Goal: Information Seeking & Learning: Learn about a topic

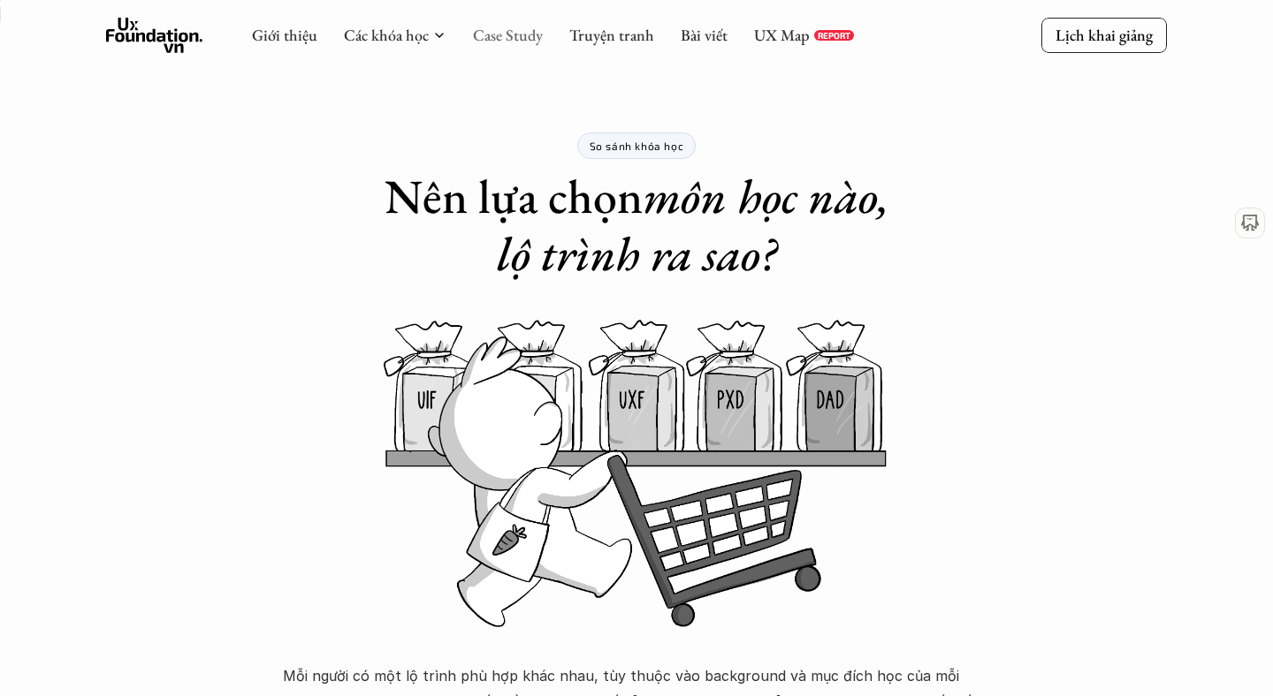
scroll to position [2372, 0]
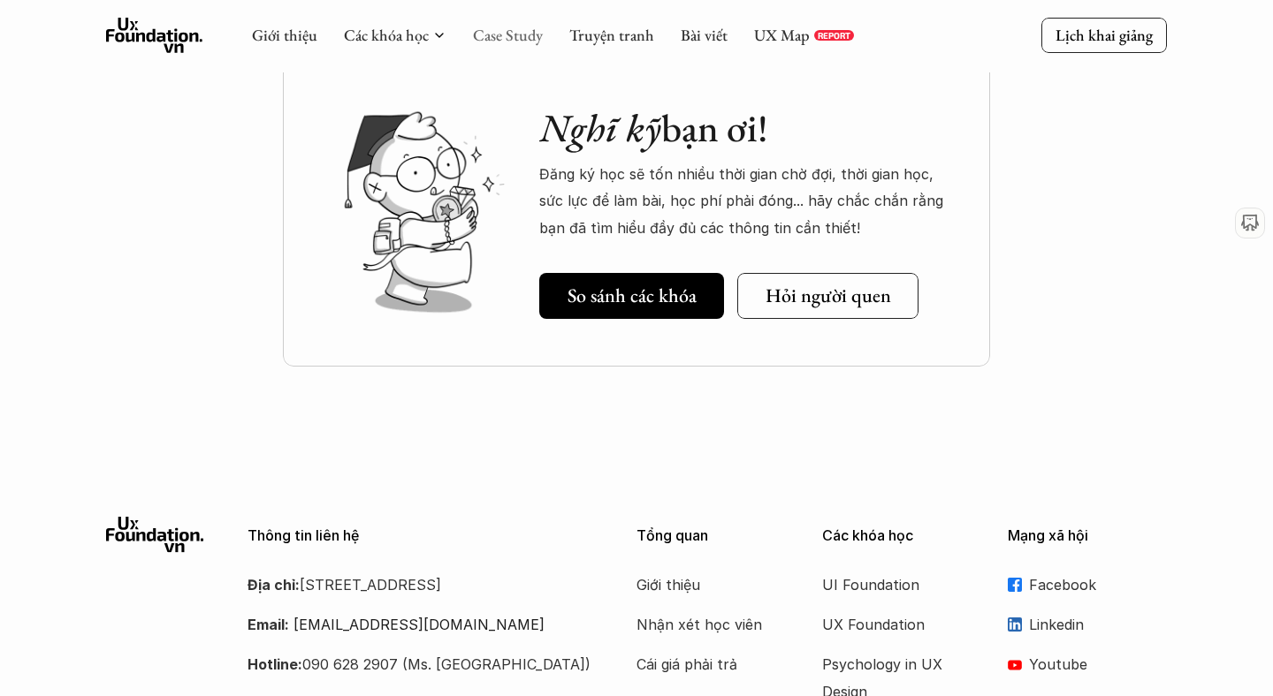
click at [511, 36] on link "Case Study" at bounding box center [508, 35] width 70 height 20
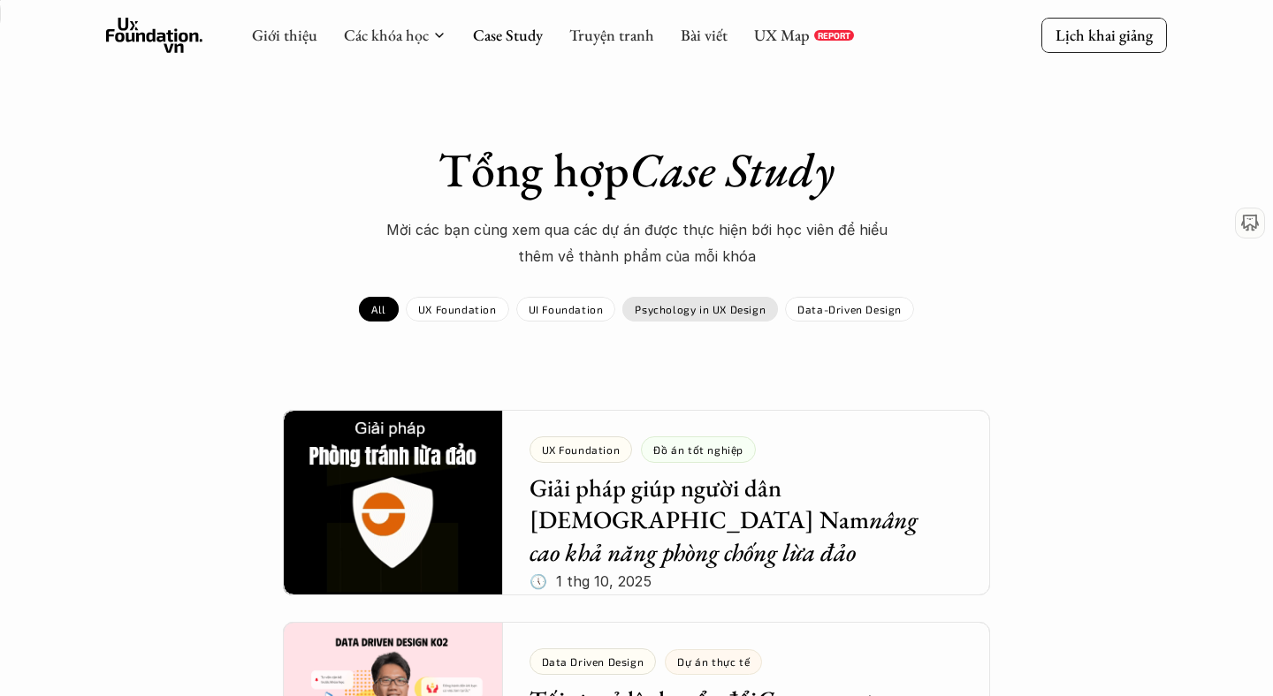
click at [651, 306] on p "Psychology in UX Design" at bounding box center [700, 309] width 131 height 12
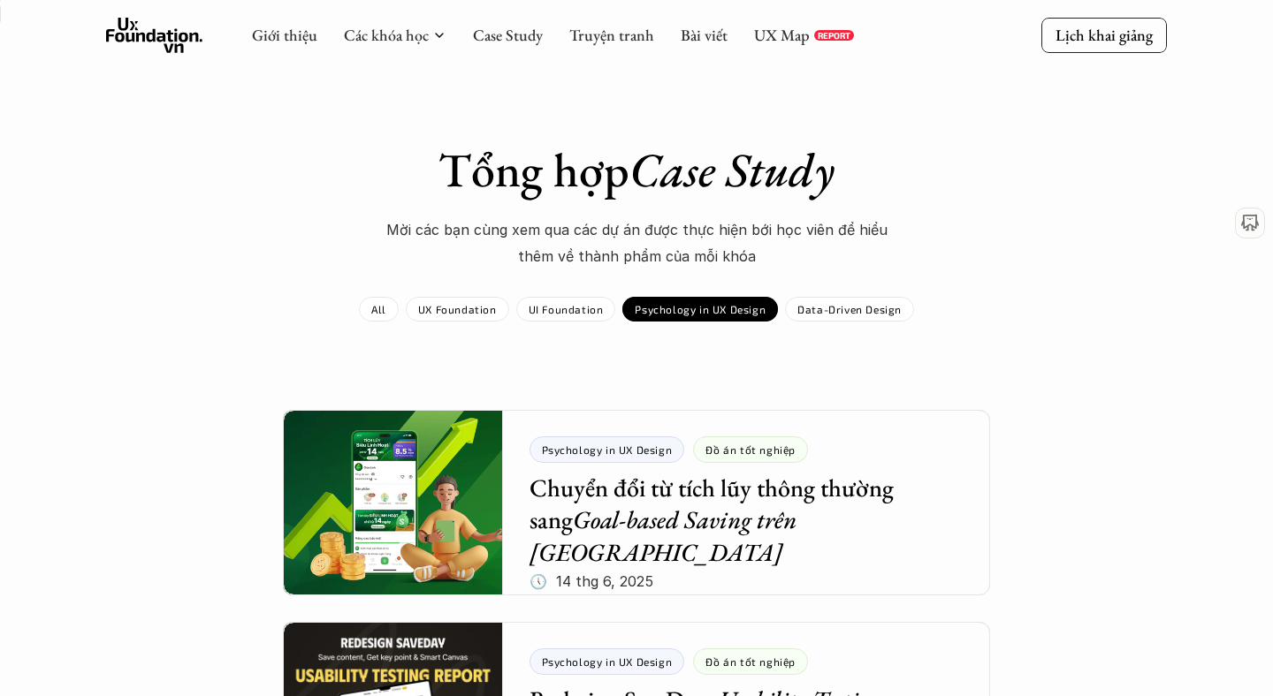
click at [696, 313] on p "Psychology in UX Design" at bounding box center [700, 309] width 131 height 12
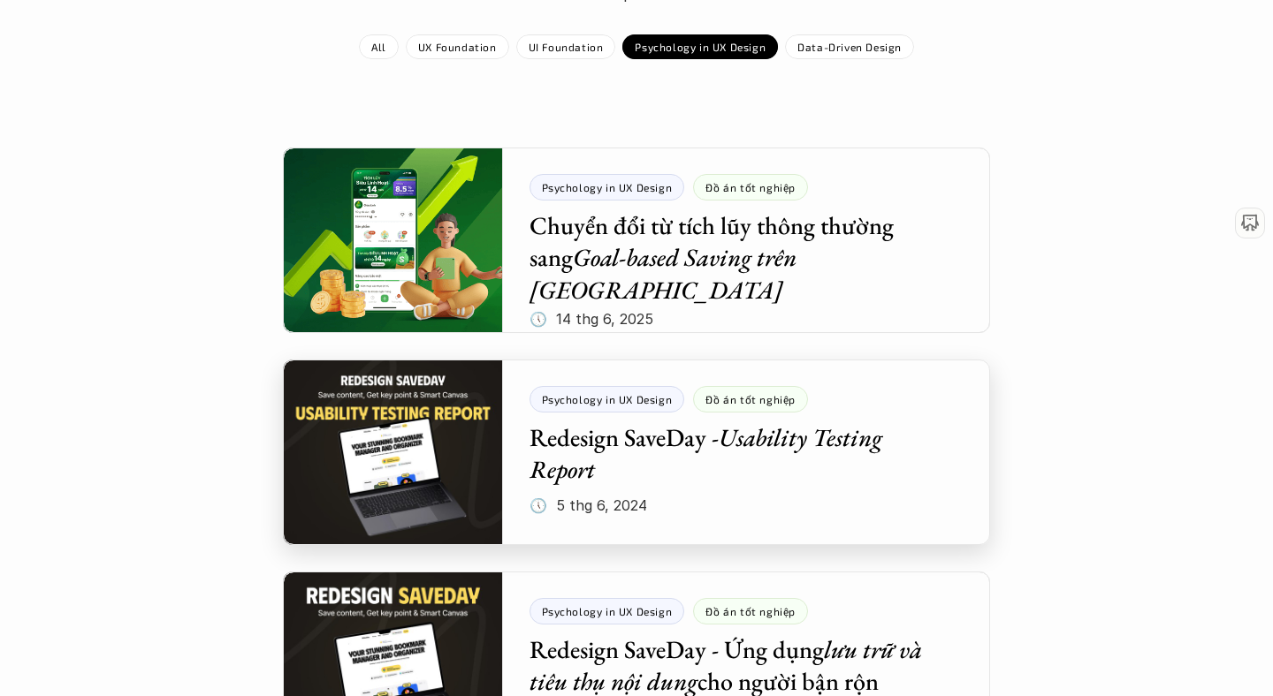
scroll to position [268, 0]
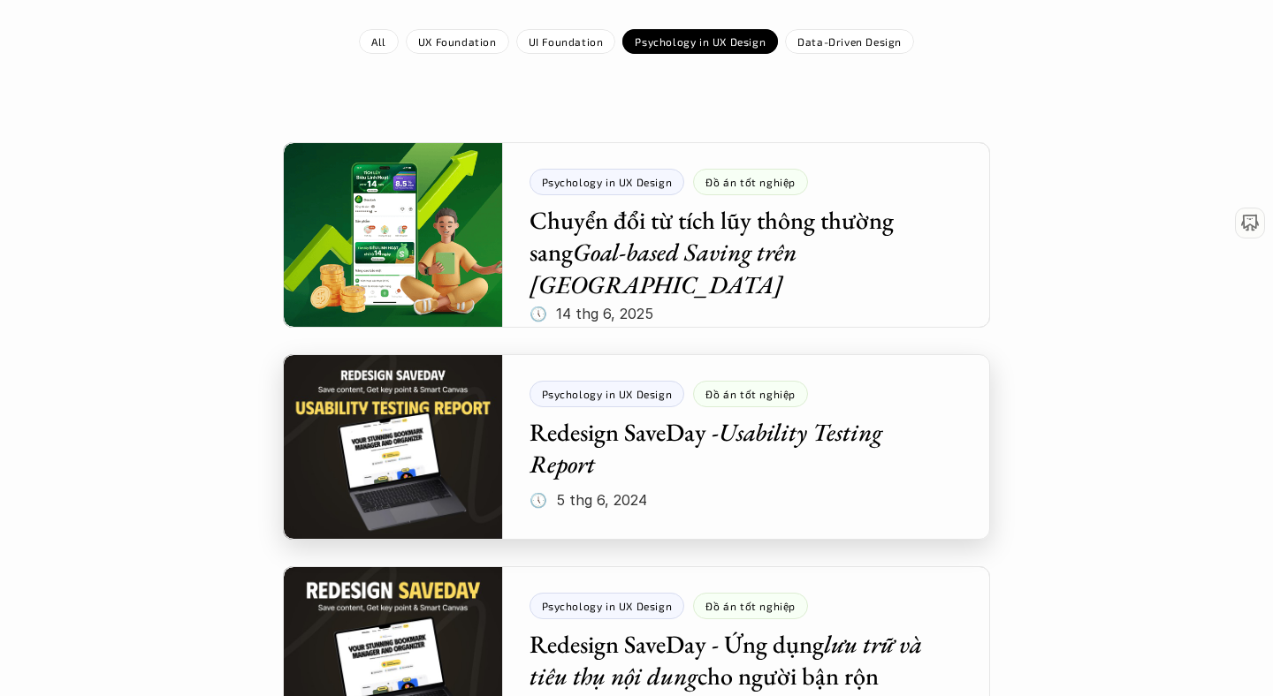
click at [466, 473] on div at bounding box center [636, 447] width 707 height 186
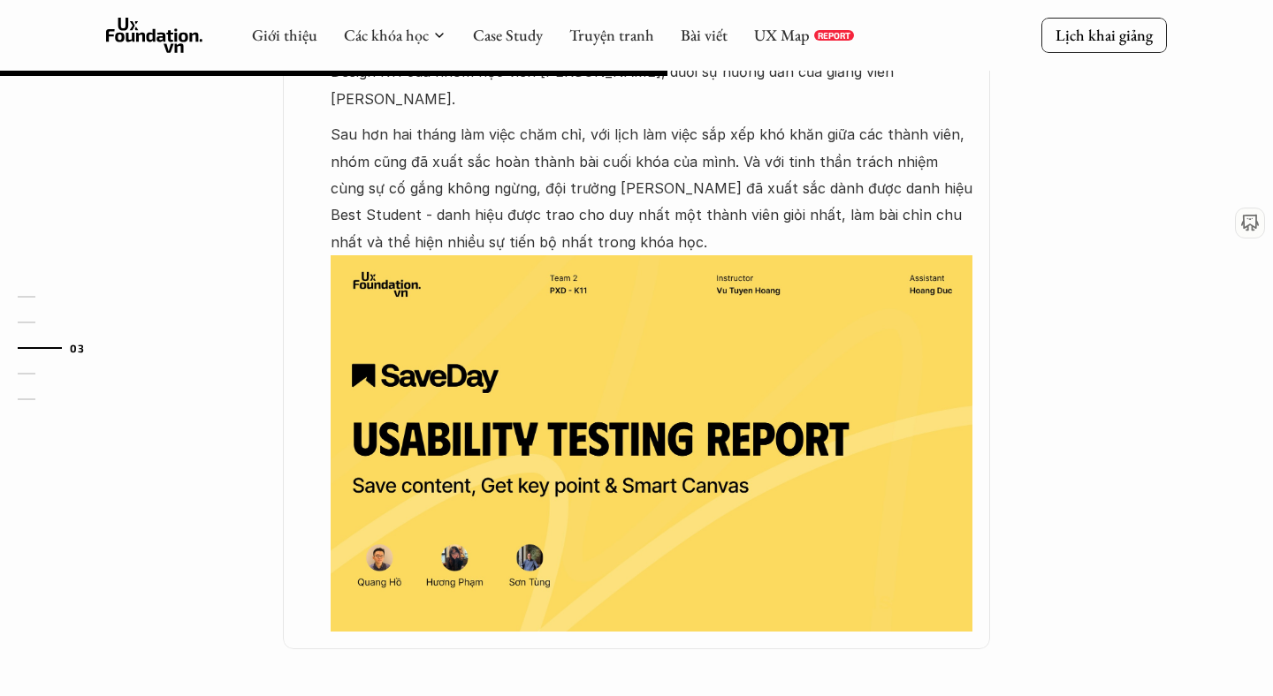
scroll to position [1006, 0]
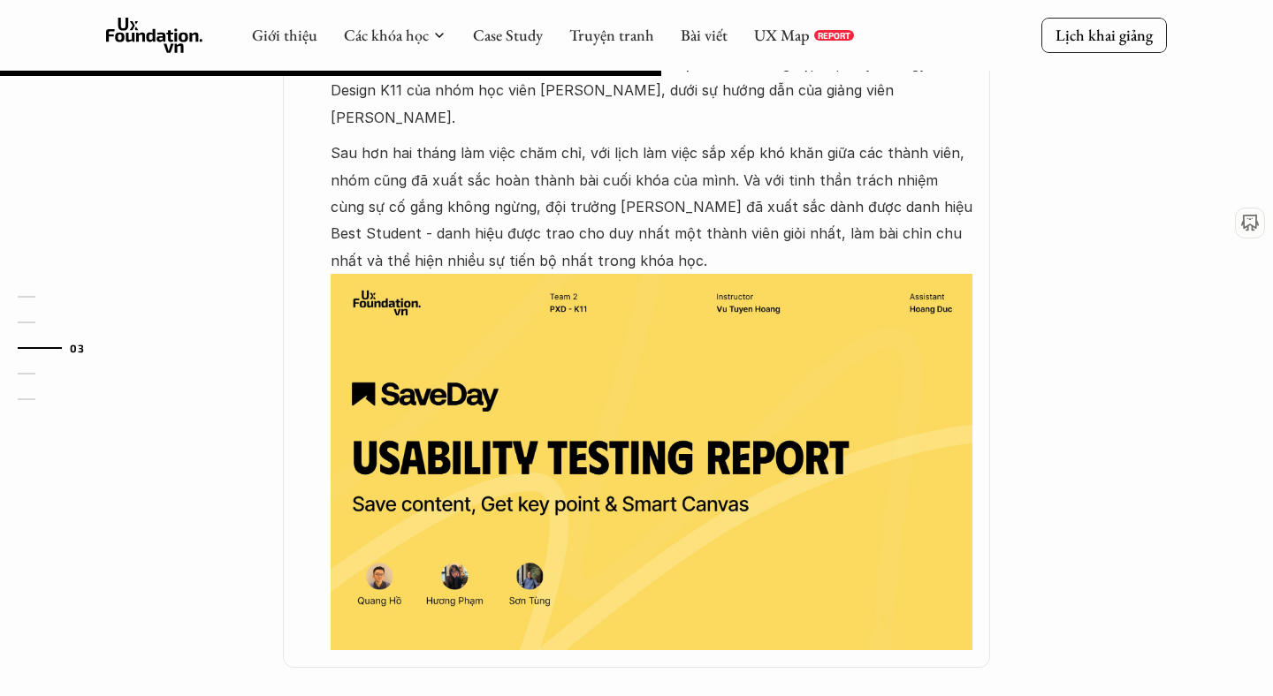
click at [545, 376] on img at bounding box center [652, 462] width 642 height 376
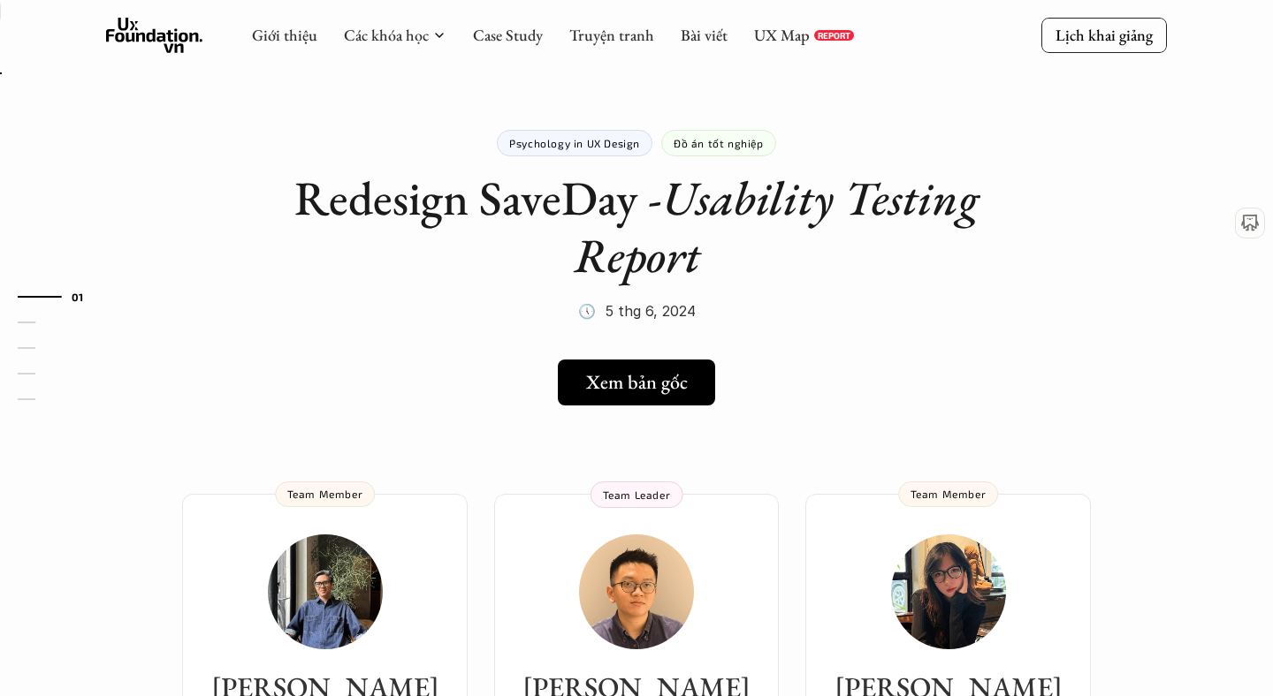
scroll to position [2, 0]
click at [631, 398] on link "Xem bản gốc" at bounding box center [636, 384] width 171 height 46
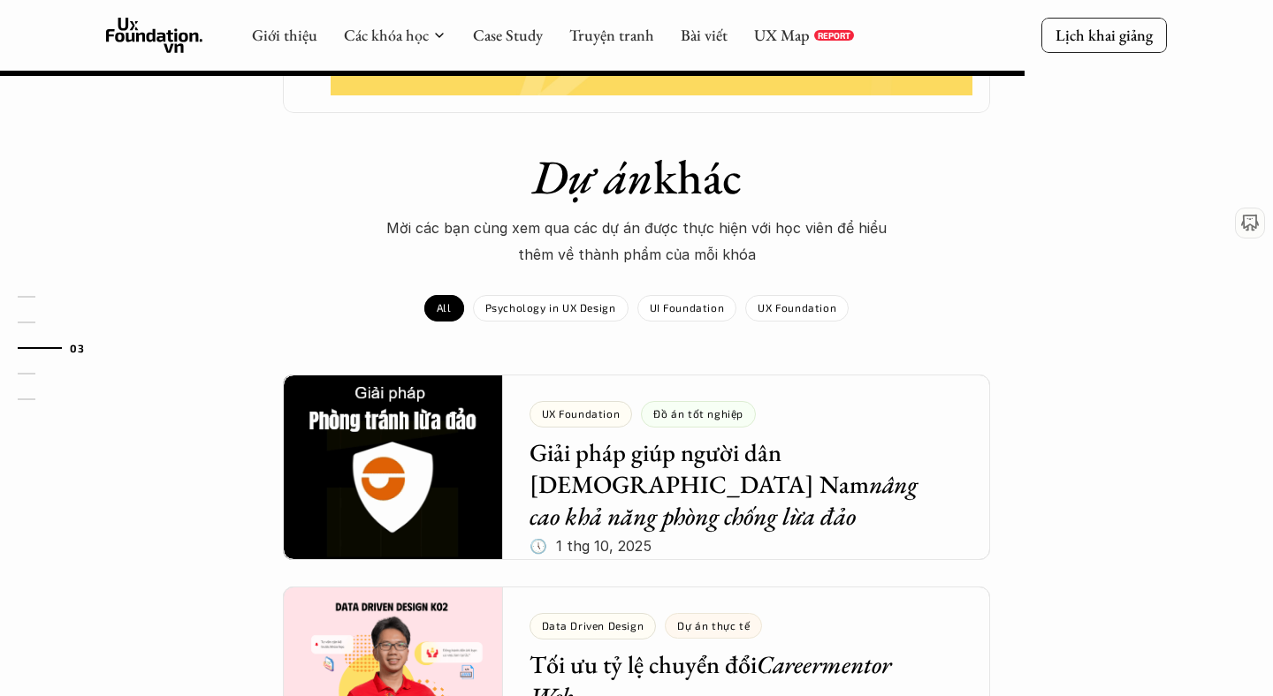
scroll to position [1559, 0]
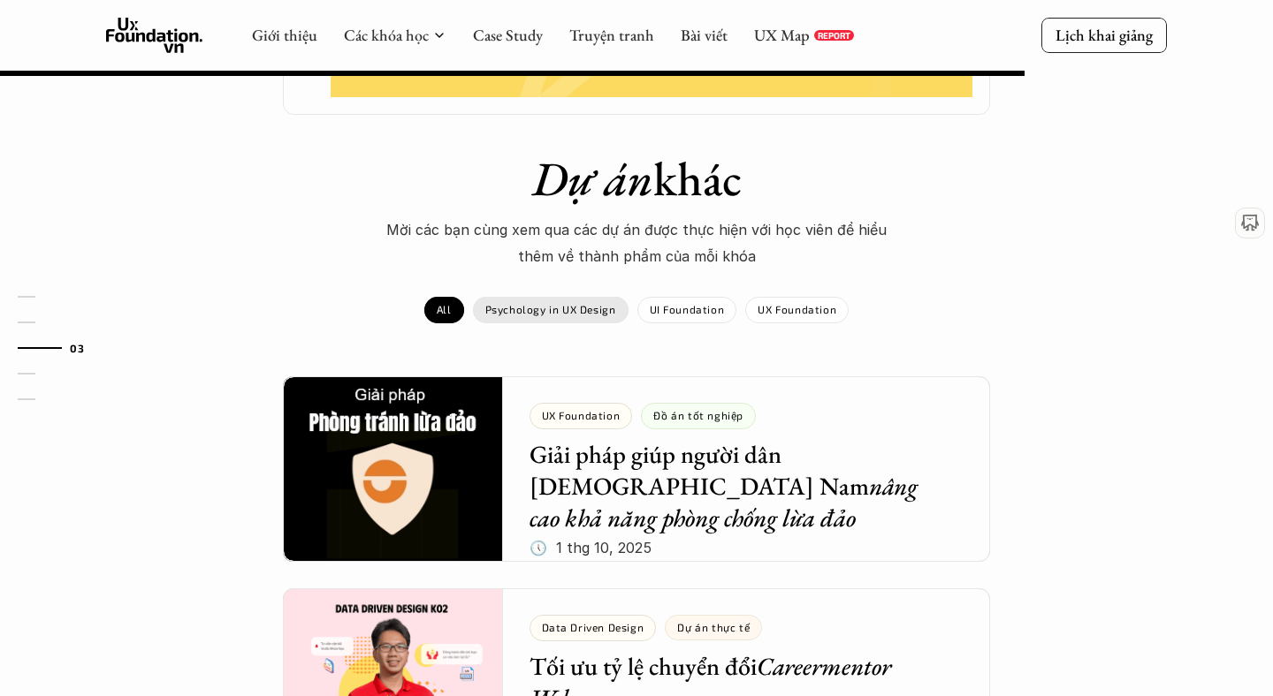
click at [589, 308] on p "Psychology in UX Design" at bounding box center [550, 309] width 131 height 12
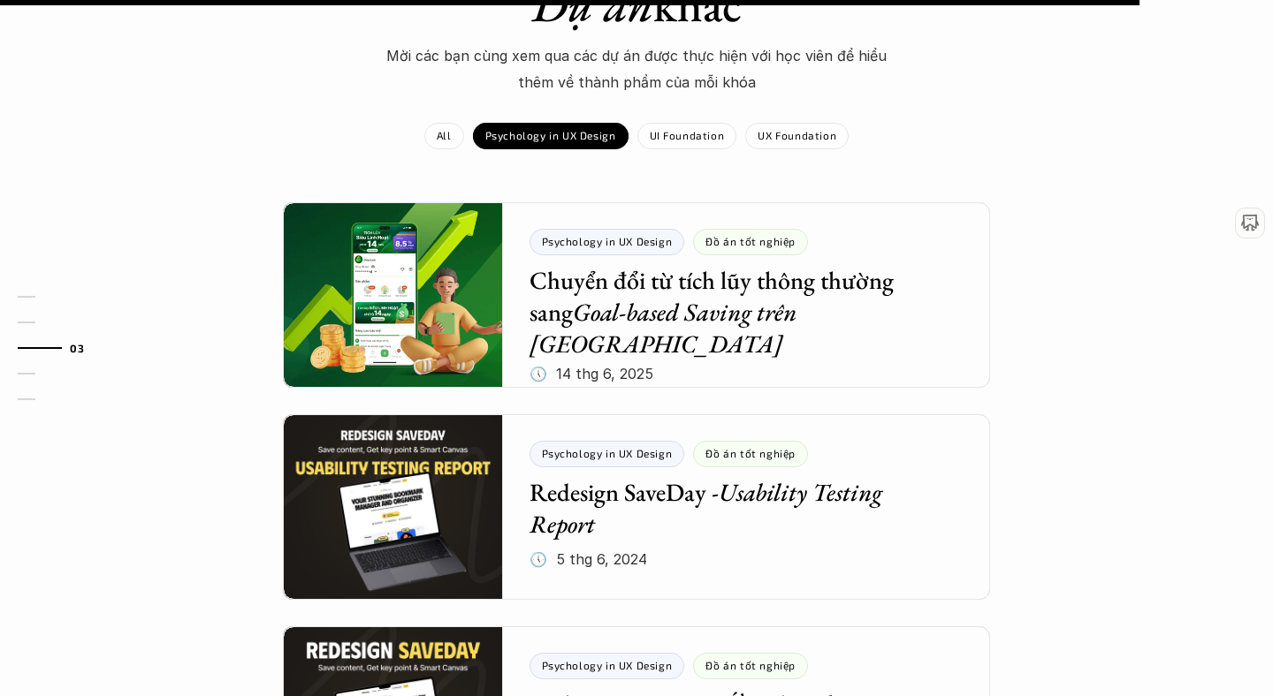
scroll to position [1737, 0]
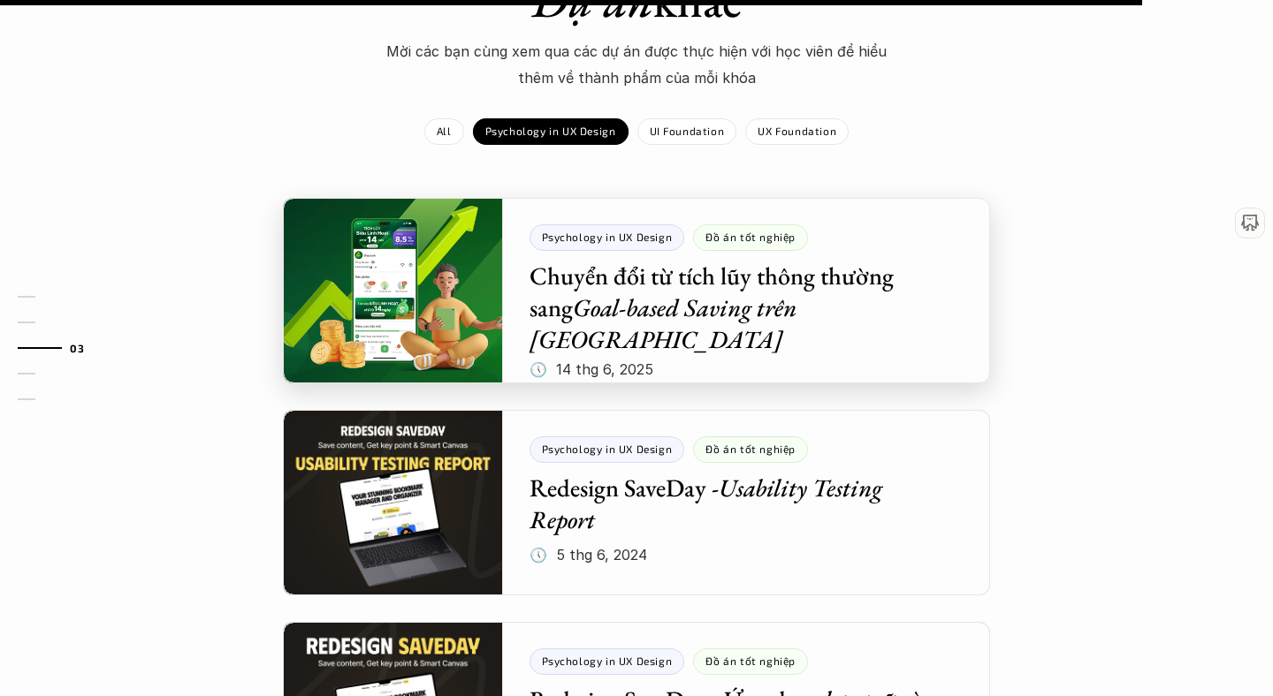
click at [417, 284] on div at bounding box center [636, 291] width 707 height 186
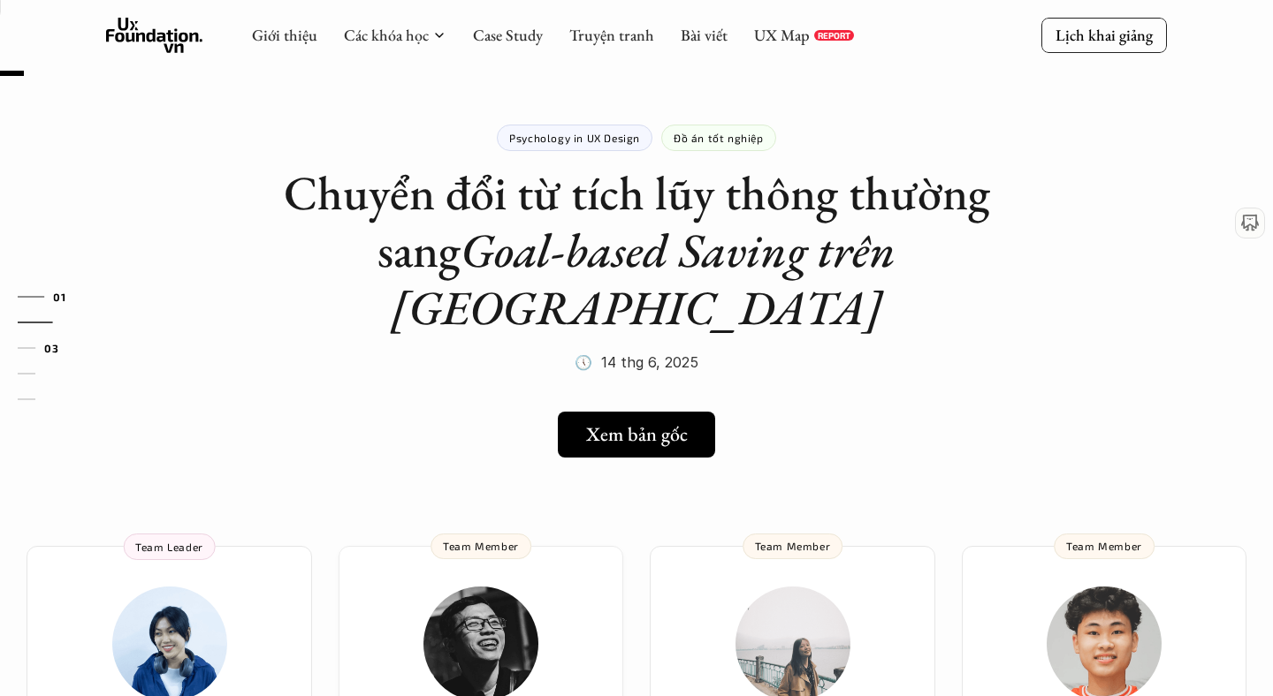
scroll to position [6, 0]
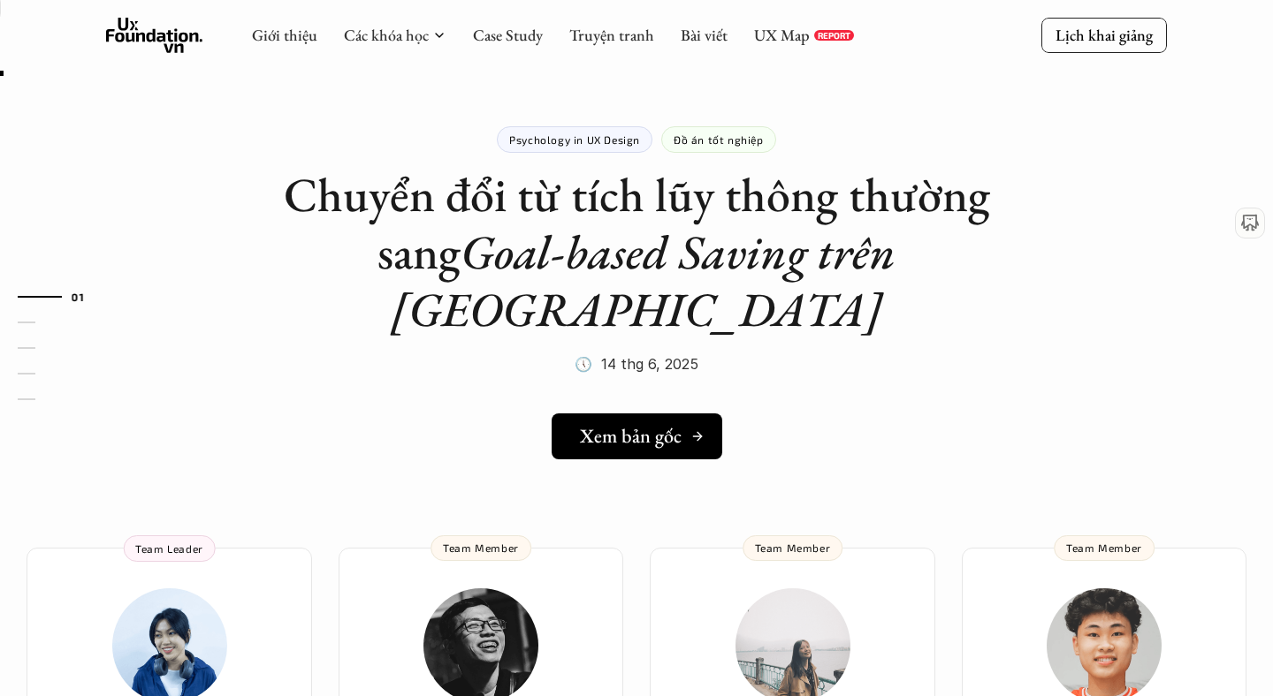
click at [632, 425] on h5 "Xem bản gốc" at bounding box center [631, 436] width 102 height 23
